Goal: Task Accomplishment & Management: Use online tool/utility

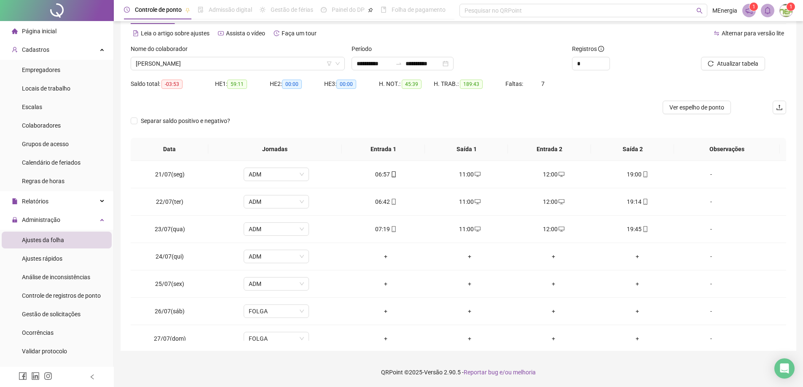
scroll to position [642, 0]
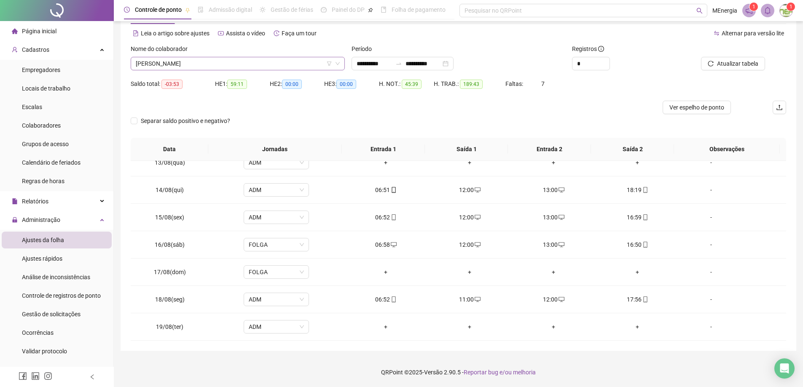
click at [340, 62] on icon "down" at bounding box center [337, 63] width 5 height 5
click at [341, 60] on div "[PERSON_NAME]" at bounding box center [238, 63] width 214 height 13
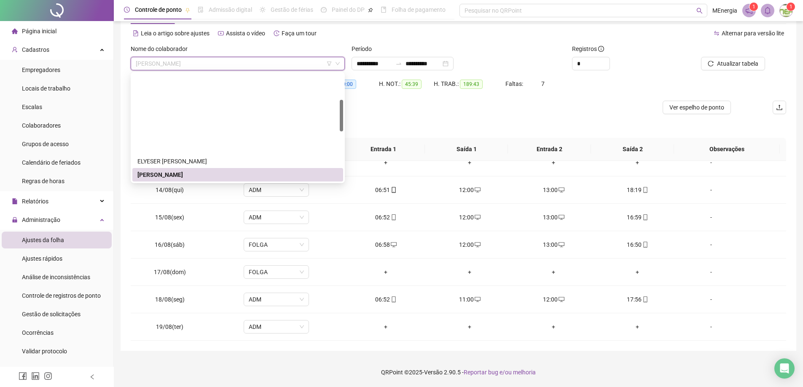
scroll to position [0, 0]
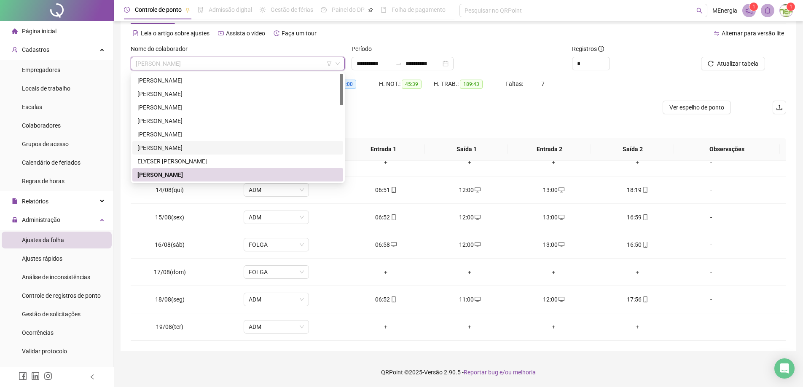
click at [187, 148] on div "[PERSON_NAME]" at bounding box center [237, 147] width 201 height 9
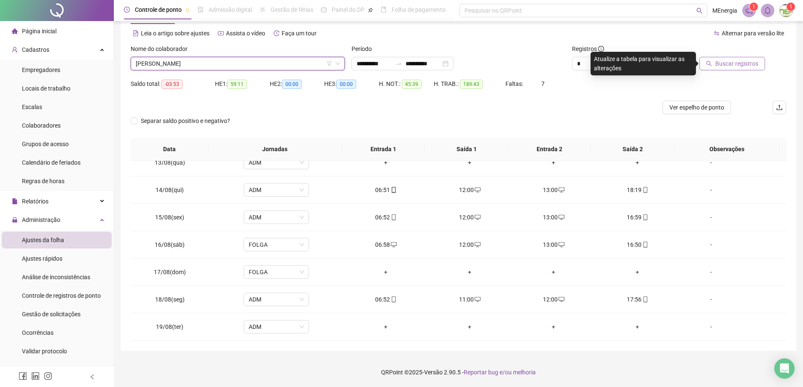
click at [725, 61] on span "Buscar registros" at bounding box center [736, 63] width 43 height 9
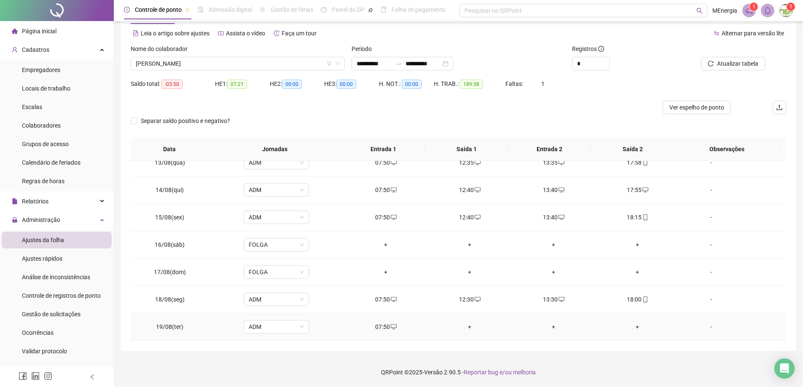
click at [466, 330] on div "+" at bounding box center [470, 327] width 70 height 9
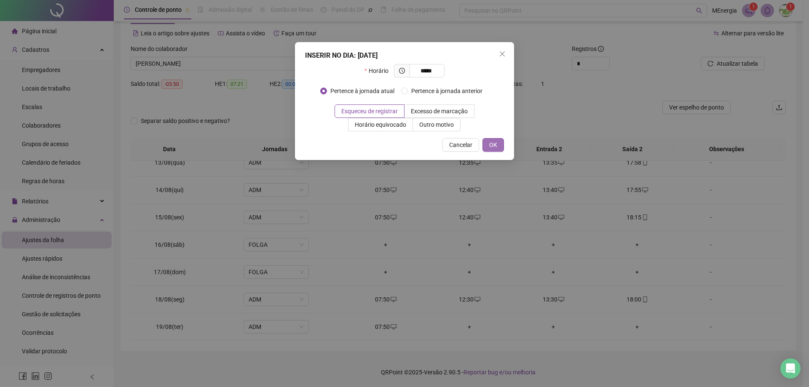
type input "*****"
click at [490, 149] on span "OK" at bounding box center [493, 144] width 8 height 9
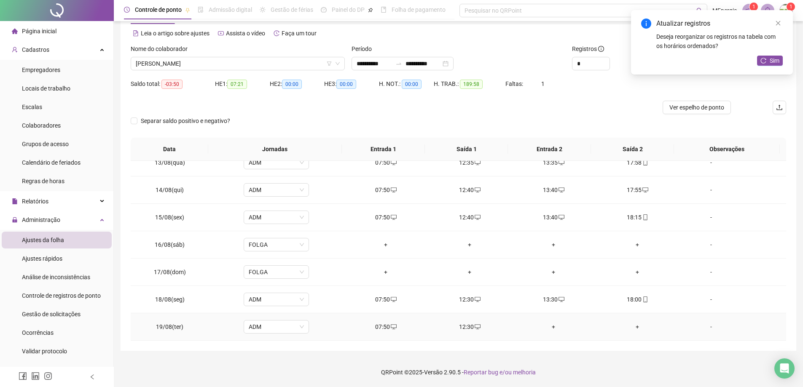
click at [551, 324] on div "+" at bounding box center [554, 327] width 70 height 9
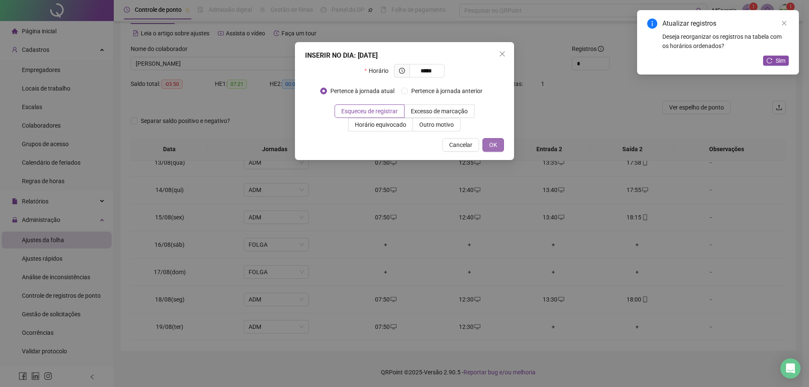
type input "*****"
click at [487, 147] on button "OK" at bounding box center [494, 144] width 22 height 13
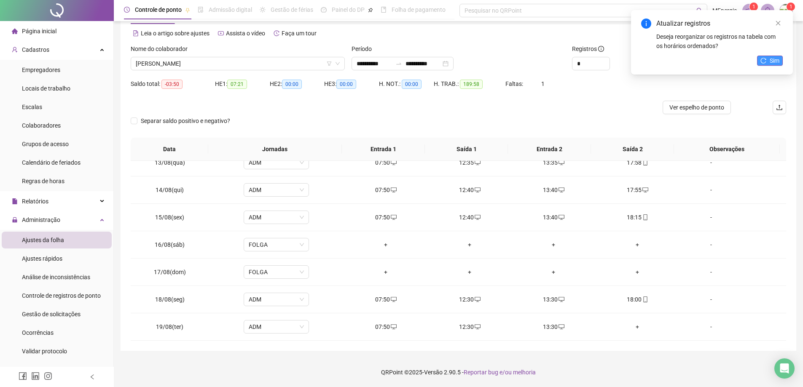
click at [776, 61] on span "Sim" at bounding box center [775, 60] width 10 height 9
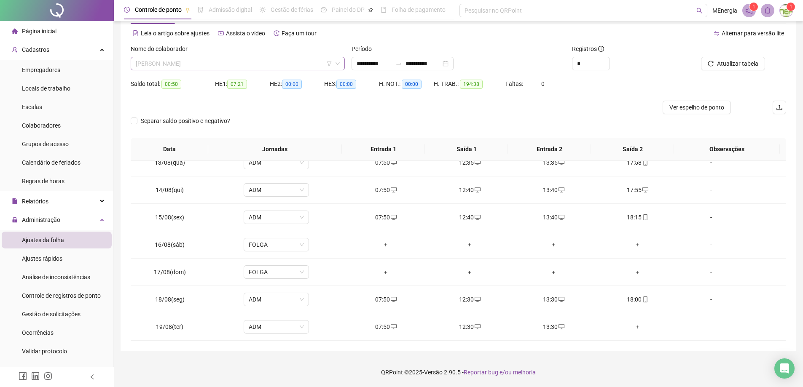
click at [341, 62] on div "[PERSON_NAME]" at bounding box center [238, 63] width 214 height 13
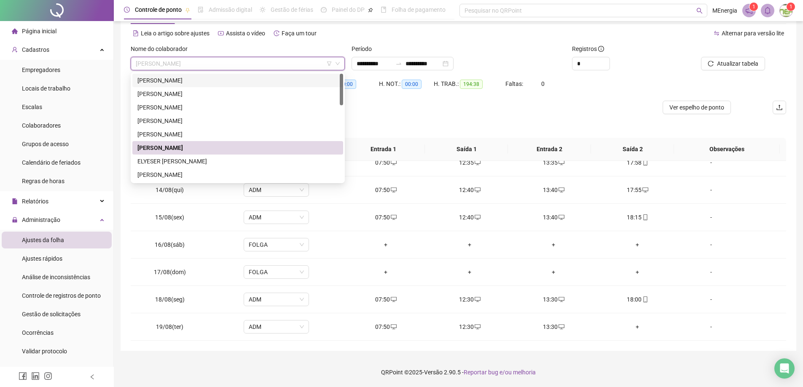
click at [192, 79] on div "[PERSON_NAME]" at bounding box center [237, 80] width 201 height 9
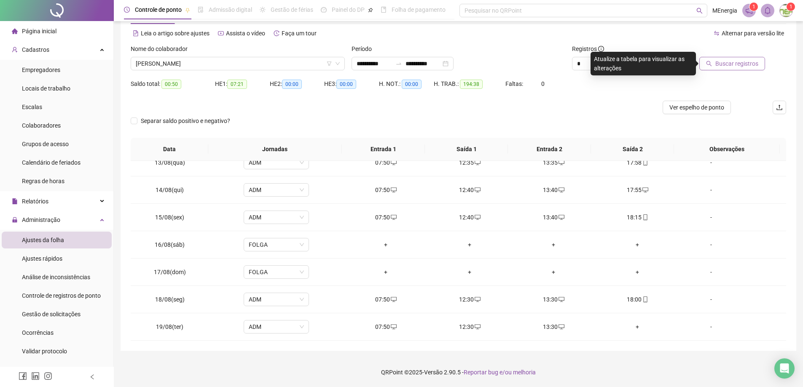
click at [737, 65] on span "Buscar registros" at bounding box center [736, 63] width 43 height 9
